Goal: Task Accomplishment & Management: Manage account settings

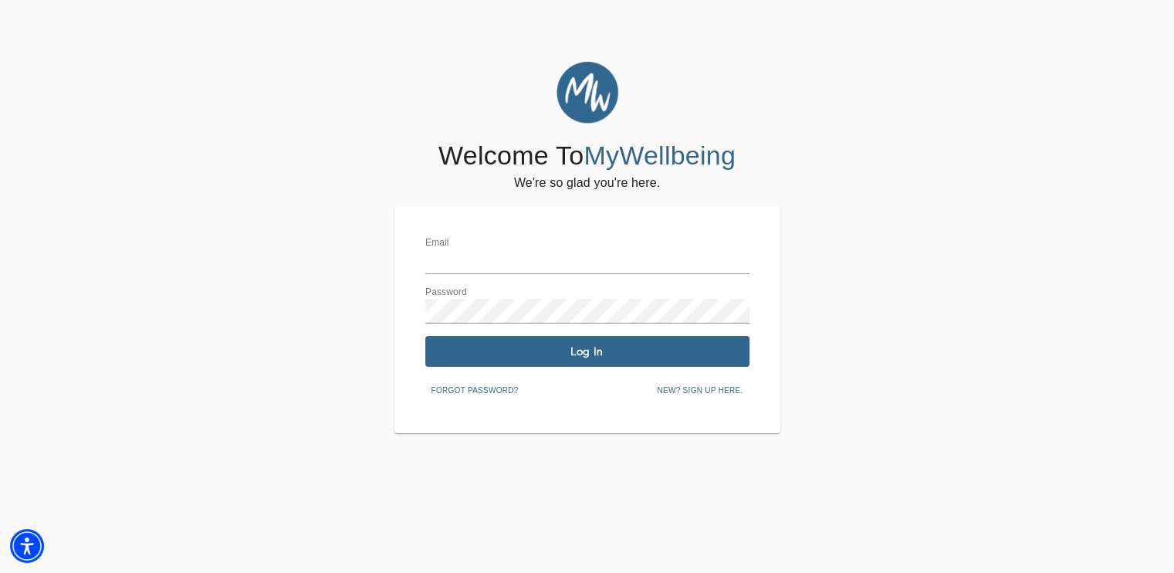
type input "[EMAIL_ADDRESS][DOMAIN_NAME]"
click at [606, 334] on div "Email [EMAIL_ADDRESS][DOMAIN_NAME] Password Log In Forgot password? New? Sign u…" at bounding box center [587, 319] width 324 height 165
click at [593, 346] on span "Log In" at bounding box center [587, 351] width 312 height 15
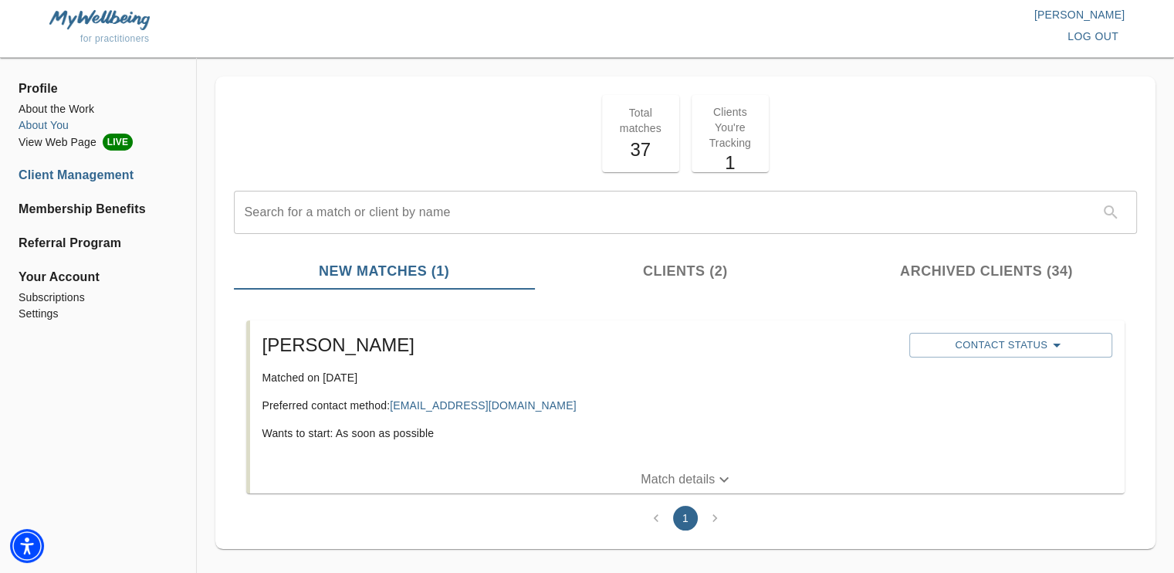
click at [58, 126] on li "About You" at bounding box center [98, 125] width 159 height 16
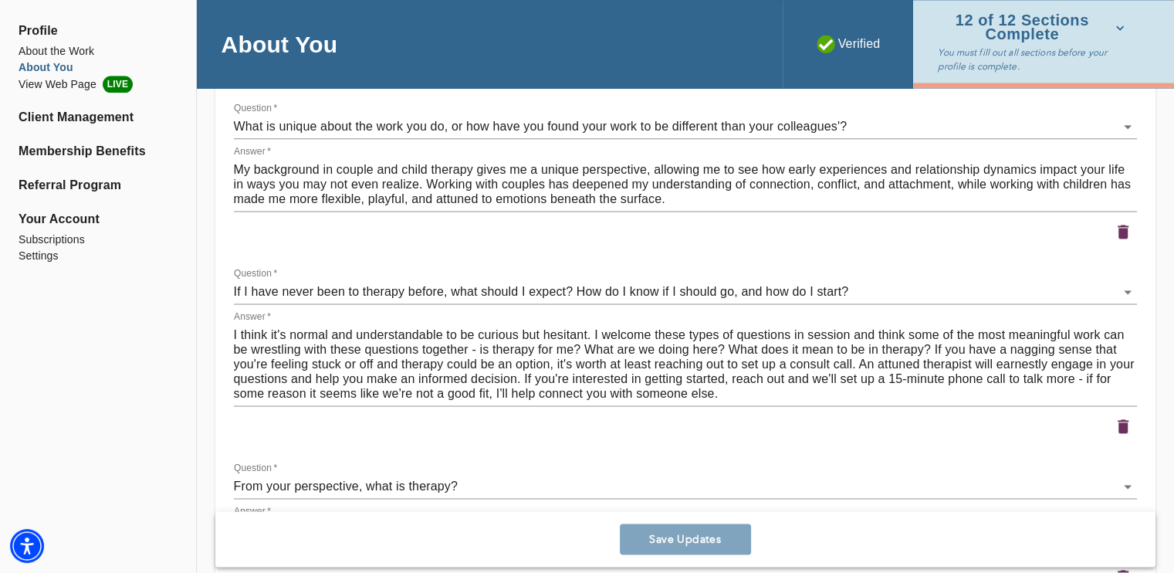
scroll to position [2043, 0]
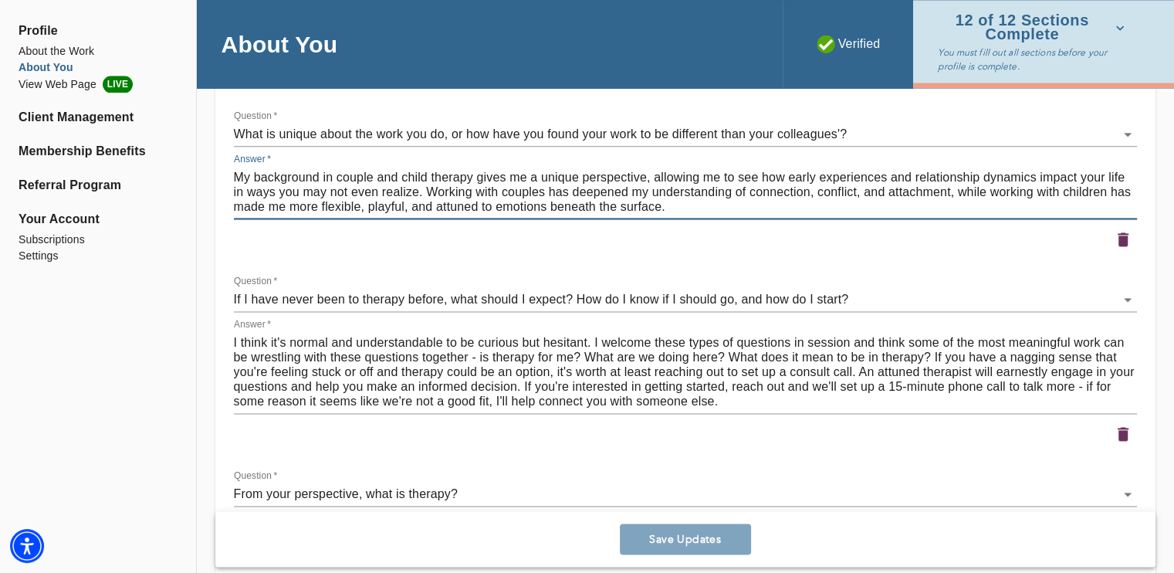
click at [563, 198] on textarea "My background in couple and child therapy gives me a unique perspective, allowi…" at bounding box center [685, 192] width 903 height 44
click at [454, 181] on textarea "My background in couple and child therapy gives me a unique perspective, allowi…" at bounding box center [685, 192] width 903 height 44
click at [414, 177] on textarea "My background in couple and child therapy gives me a unique perspective, allowi…" at bounding box center [685, 192] width 903 height 44
click at [566, 202] on textarea "My background in couple and child therapy gives me a unique perspective, allowi…" at bounding box center [685, 192] width 903 height 44
drag, startPoint x: 702, startPoint y: 213, endPoint x: 460, endPoint y: 198, distance: 242.7
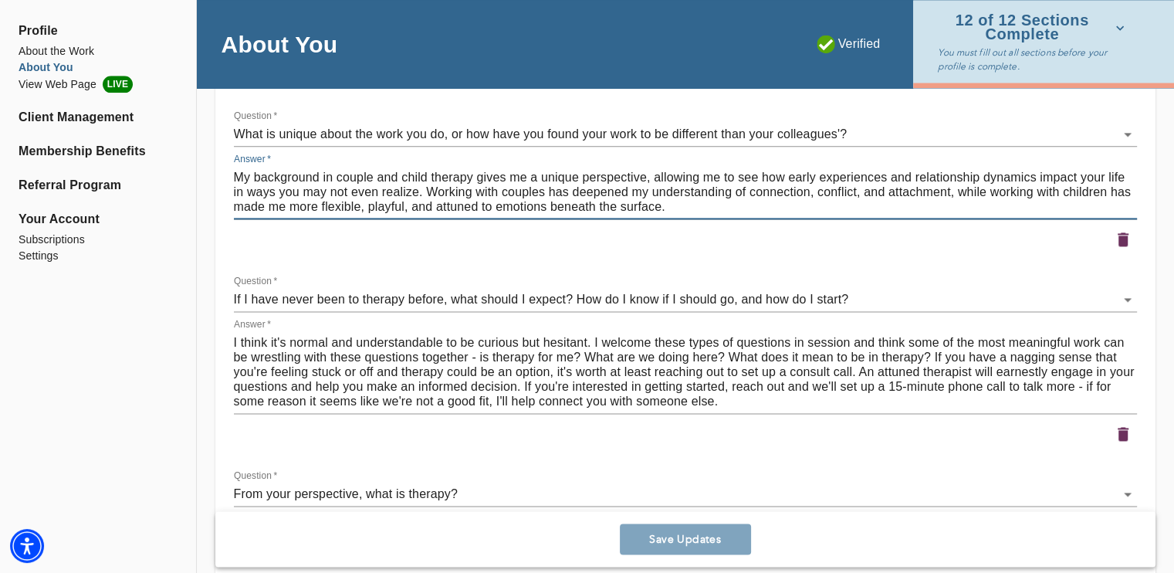
click at [460, 198] on textarea "My background in couple and child therapy gives me a unique perspective, allowi…" at bounding box center [685, 192] width 903 height 44
